Goal: Register for event/course

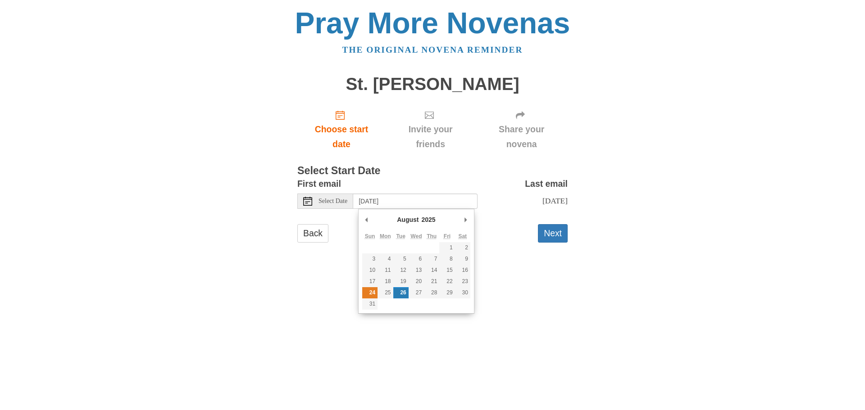
type input "[DATE]"
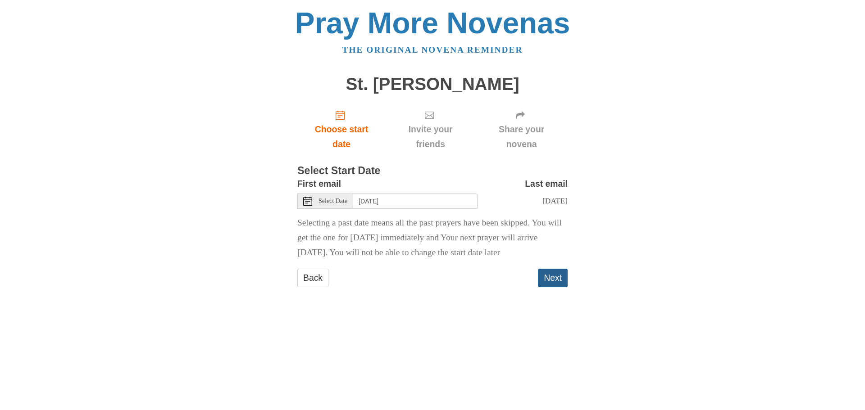
click at [550, 287] on button "Next" at bounding box center [553, 278] width 30 height 18
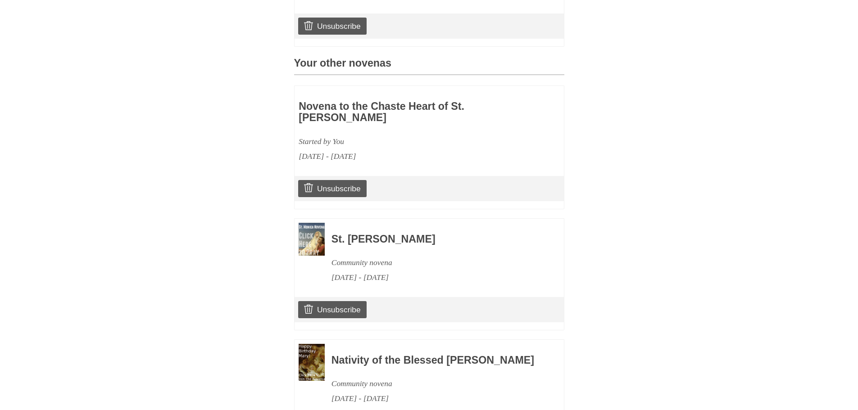
scroll to position [455, 0]
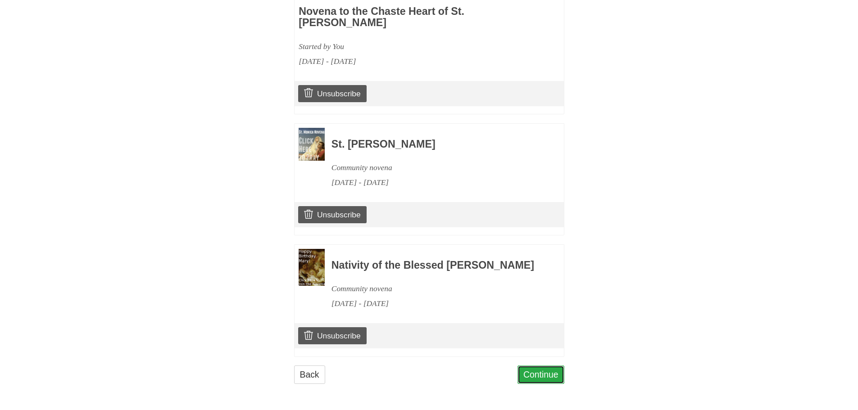
click at [555, 373] on link "Continue" at bounding box center [541, 375] width 47 height 18
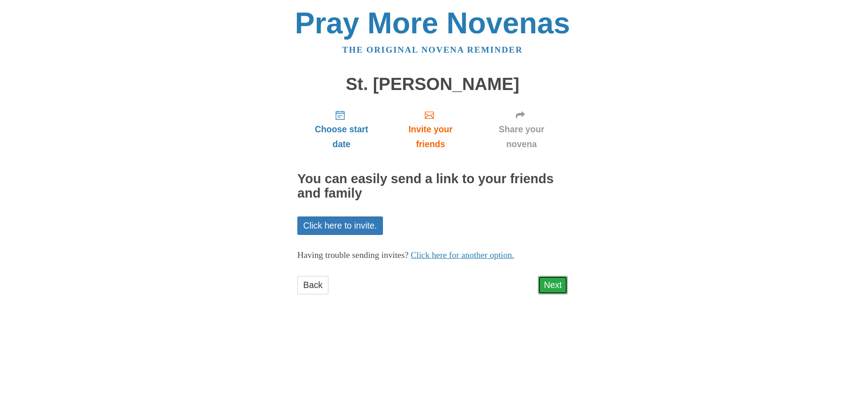
click at [553, 286] on link "Next" at bounding box center [553, 285] width 30 height 18
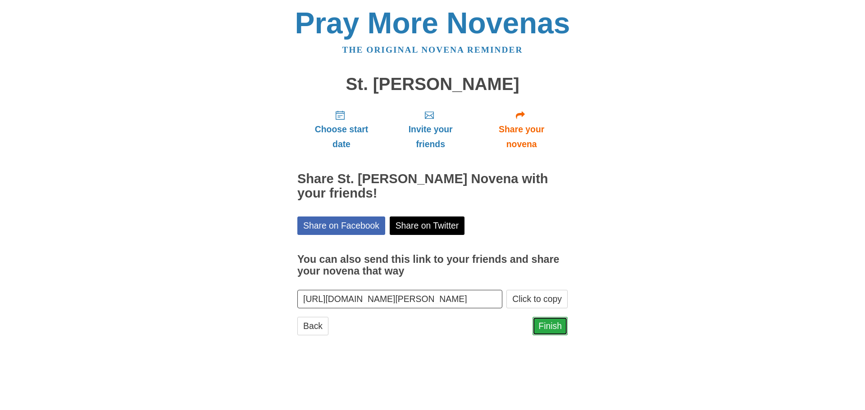
click at [551, 333] on link "Finish" at bounding box center [549, 326] width 35 height 18
